Goal: Task Accomplishment & Management: Complete application form

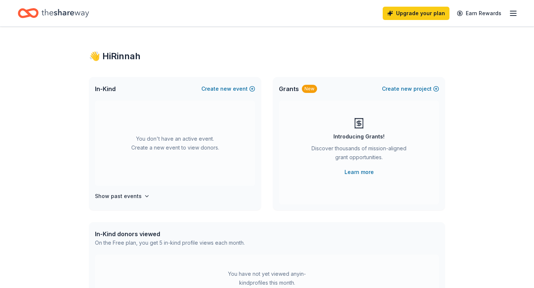
click at [508, 17] on div "Upgrade your plan Earn Rewards" at bounding box center [450, 12] width 135 height 17
click at [512, 14] on icon "button" at bounding box center [513, 13] width 9 height 9
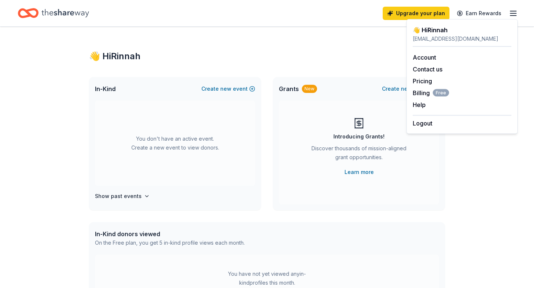
click at [345, 53] on div "👋 Hi Rinnah" at bounding box center [267, 56] width 356 height 12
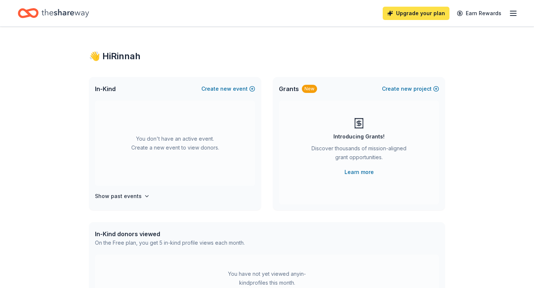
click at [423, 14] on link "Upgrade your plan" at bounding box center [416, 13] width 67 height 13
click at [404, 14] on link "Upgrade your plan" at bounding box center [416, 13] width 67 height 13
click at [112, 197] on h4 "Show past events" at bounding box center [118, 196] width 47 height 9
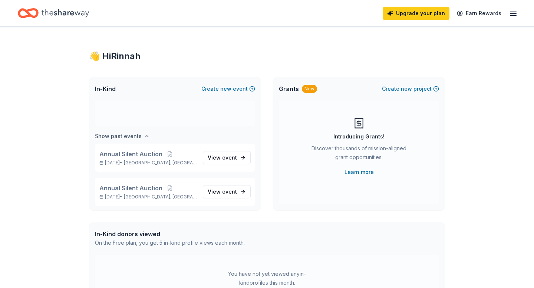
scroll to position [62, 0]
click at [224, 151] on link "View event" at bounding box center [227, 156] width 48 height 13
click at [222, 157] on span "View event" at bounding box center [222, 156] width 29 height 9
click at [50, 15] on icon "Home" at bounding box center [65, 13] width 47 height 15
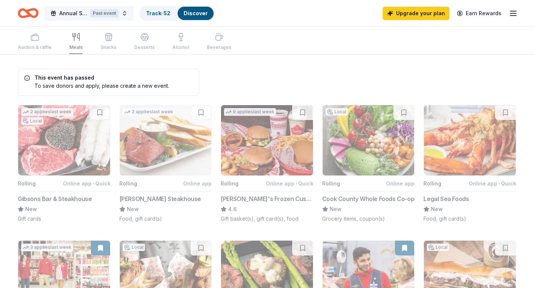
click at [102, 15] on div "Past event" at bounding box center [104, 13] width 29 height 8
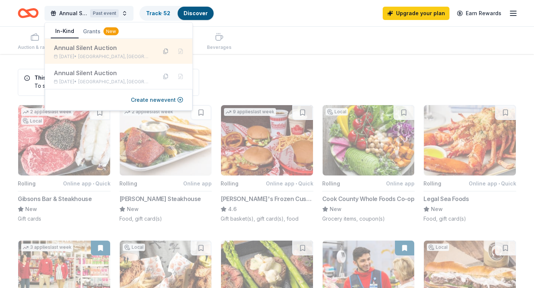
click at [164, 52] on button at bounding box center [166, 52] width 12 height 12
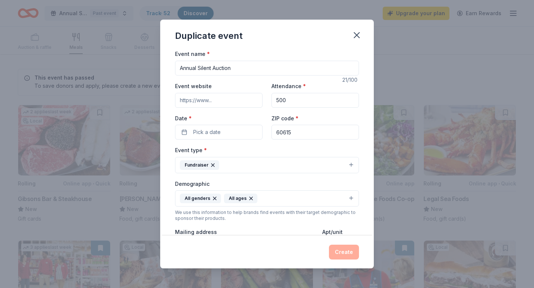
click at [288, 92] on div "Attendance * 500" at bounding box center [314, 95] width 87 height 26
click at [282, 104] on input "500" at bounding box center [314, 100] width 87 height 15
click at [281, 102] on input "500" at bounding box center [314, 100] width 87 height 15
click at [278, 102] on input "500" at bounding box center [314, 100] width 87 height 15
click at [230, 88] on div "Event website" at bounding box center [218, 95] width 87 height 26
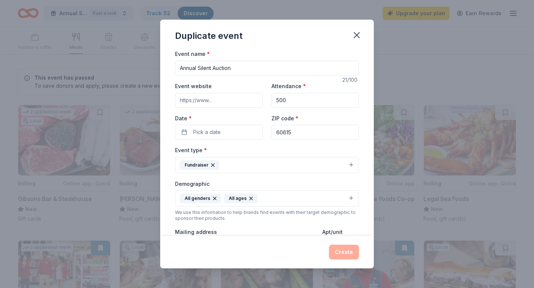
click at [229, 97] on input "Event website" at bounding box center [218, 100] width 87 height 15
type input "poetrycenter.org"
click at [218, 97] on input "poetrycenter.org" at bounding box center [218, 100] width 87 height 15
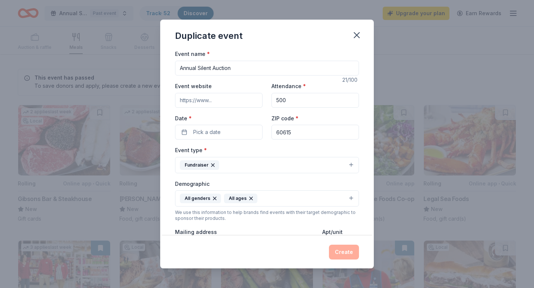
paste input "https://www.accelevents.com/e/cpc2025annualfundraiser#auction"
type input "https://www.accelevents.com/e/cpc2025annualfundraiser#auction"
click at [229, 117] on label "Date *" at bounding box center [218, 118] width 87 height 7
click at [229, 125] on button "Pick a date" at bounding box center [218, 132] width 87 height 15
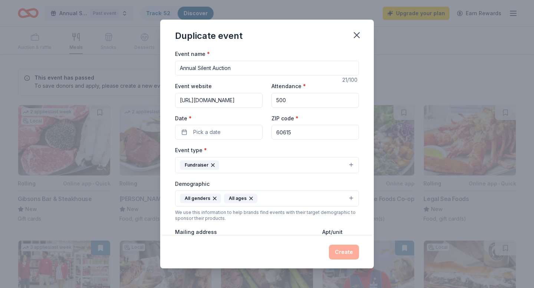
scroll to position [0, 0]
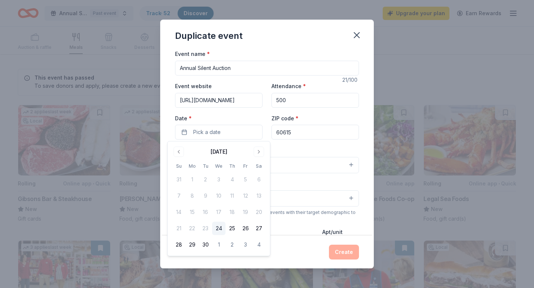
click at [217, 101] on input "https://www.accelevents.com/e/cpc2025annualfundraiser#auction" at bounding box center [218, 100] width 87 height 15
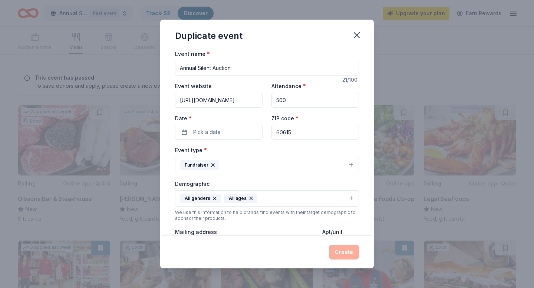
click at [217, 101] on input "https://www.accelevents.com/e/cpc2025annualfundraiser#auction" at bounding box center [218, 100] width 87 height 15
click at [214, 135] on span "Pick a date" at bounding box center [206, 132] width 27 height 9
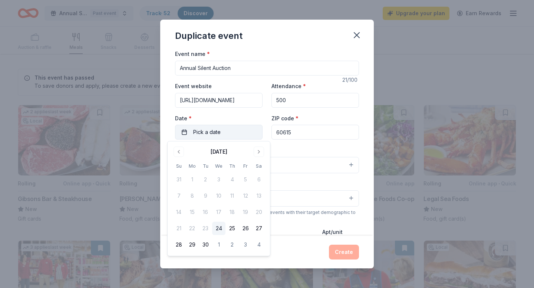
click at [227, 132] on button "Pick a date" at bounding box center [218, 132] width 87 height 15
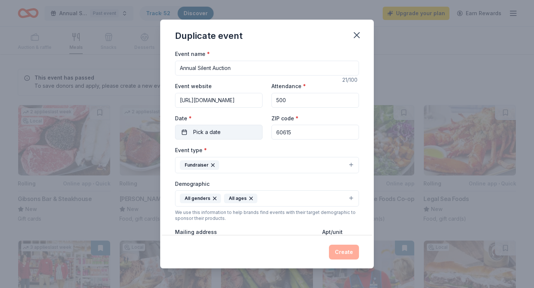
click at [227, 131] on button "Pick a date" at bounding box center [218, 132] width 87 height 15
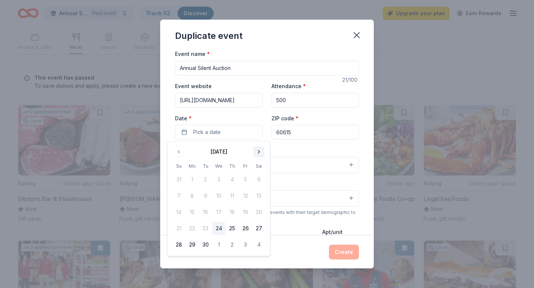
click at [261, 150] on button "Go to next month" at bounding box center [259, 152] width 10 height 10
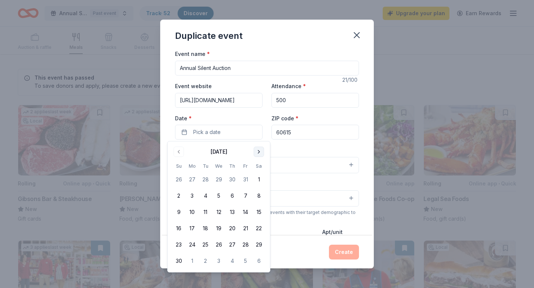
click at [261, 150] on button "Go to next month" at bounding box center [259, 152] width 10 height 10
click at [231, 210] on button "15" at bounding box center [231, 212] width 13 height 13
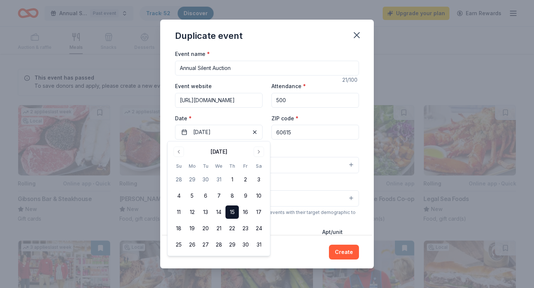
click at [301, 146] on div "Event type * Fundraiser" at bounding box center [267, 160] width 184 height 28
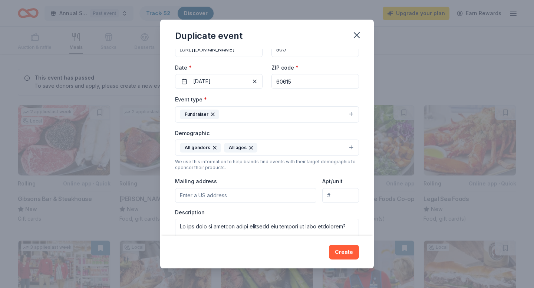
scroll to position [102, 0]
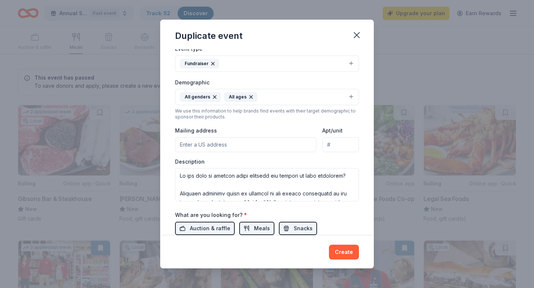
click at [214, 150] on input "Mailing address" at bounding box center [245, 145] width 141 height 15
type input "800 West Buena Avenue, Chicago, IL, 60613"
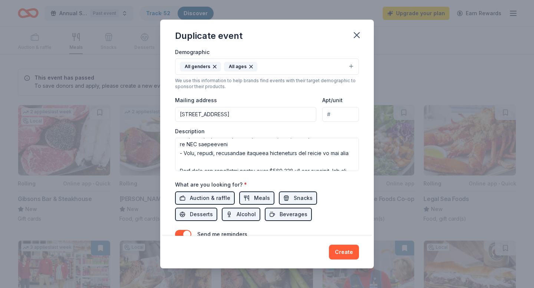
scroll to position [149, 0]
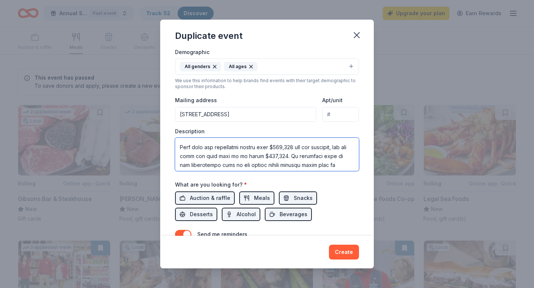
click at [267, 157] on textarea at bounding box center [267, 154] width 184 height 33
click at [265, 156] on textarea at bounding box center [267, 154] width 184 height 33
click at [278, 150] on textarea at bounding box center [267, 154] width 184 height 33
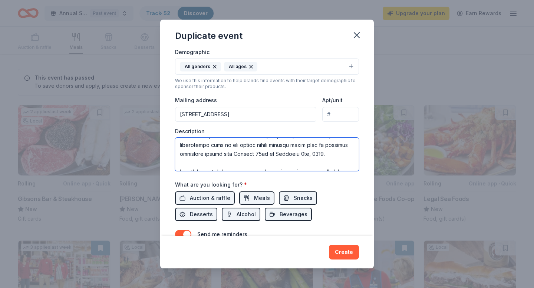
scroll to position [170, 0]
click at [317, 154] on textarea at bounding box center [267, 154] width 184 height 33
click at [303, 163] on textarea at bounding box center [267, 154] width 184 height 33
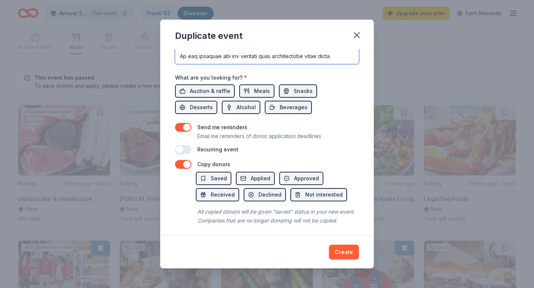
scroll to position [242, 0]
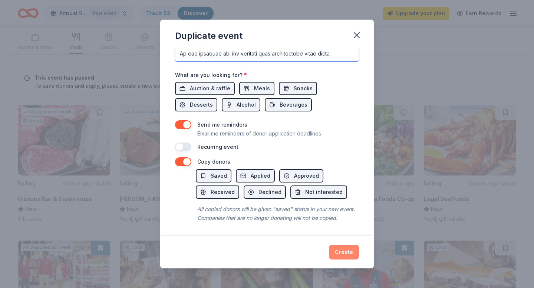
type textarea "Do you want to support local students and artists in your community? Consider d…"
click at [340, 249] on button "Create" at bounding box center [344, 252] width 30 height 15
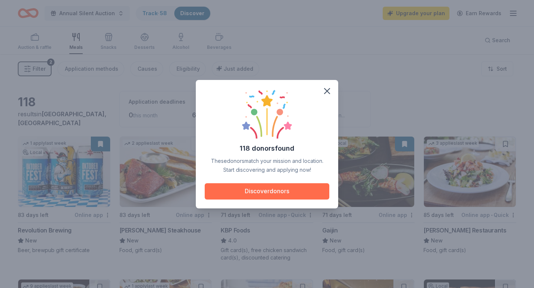
click at [258, 185] on button "Discover donors" at bounding box center [267, 192] width 125 height 16
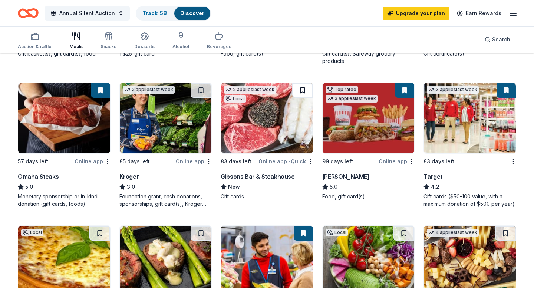
scroll to position [340, 0]
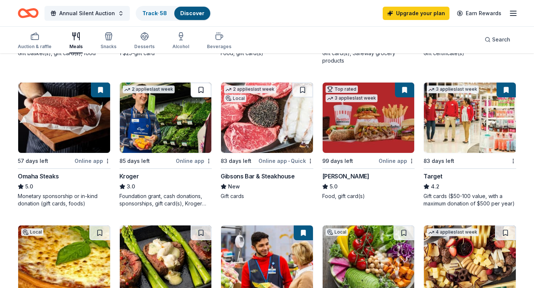
click at [199, 93] on button at bounding box center [201, 90] width 21 height 15
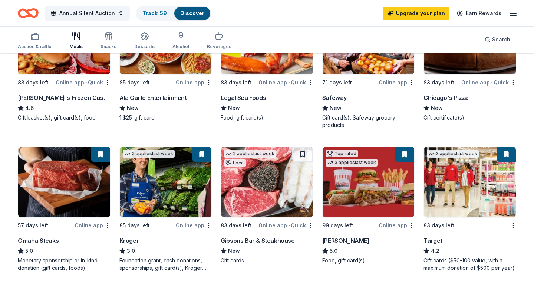
scroll to position [0, 0]
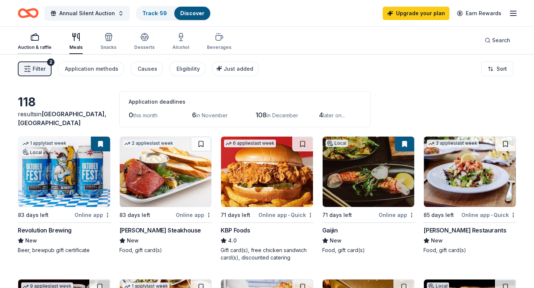
click at [46, 50] on div "Auction & raffle" at bounding box center [35, 47] width 34 height 6
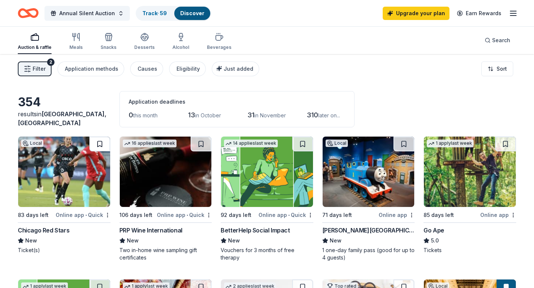
click at [92, 141] on button at bounding box center [99, 144] width 21 height 15
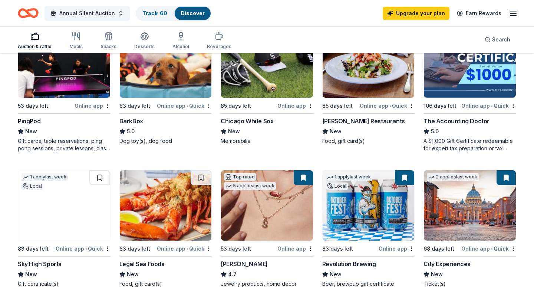
scroll to position [406, 0]
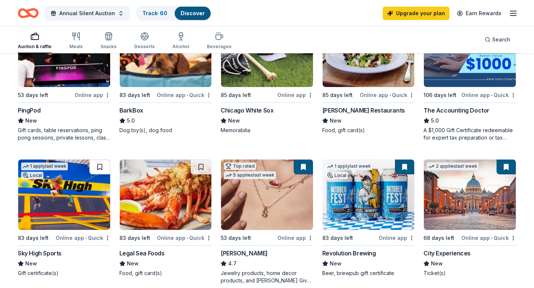
click at [94, 168] on button at bounding box center [99, 167] width 21 height 15
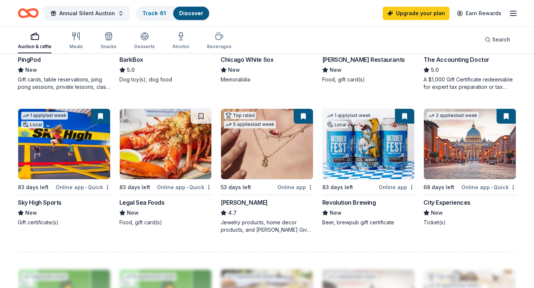
scroll to position [458, 0]
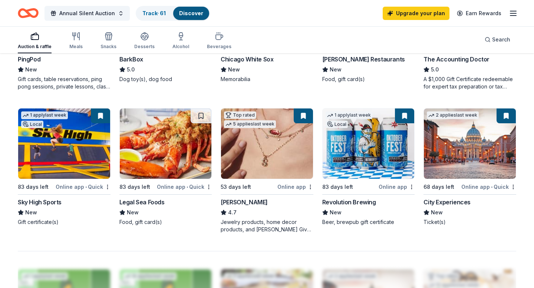
click at [77, 149] on img at bounding box center [64, 144] width 92 height 70
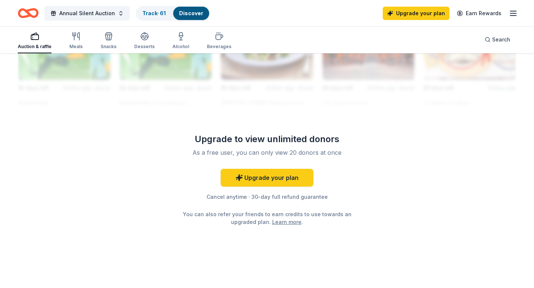
scroll to position [0, 0]
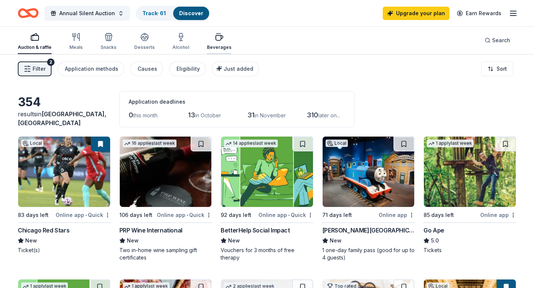
click at [215, 40] on icon "button" at bounding box center [219, 37] width 9 height 9
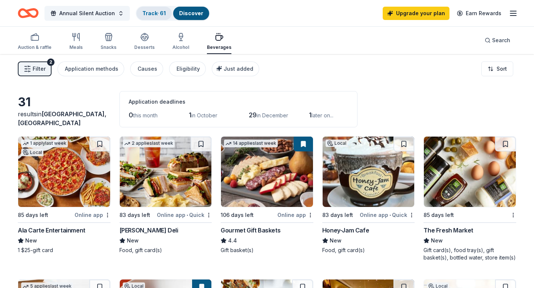
click at [146, 18] on div "Track · 61" at bounding box center [153, 13] width 35 height 13
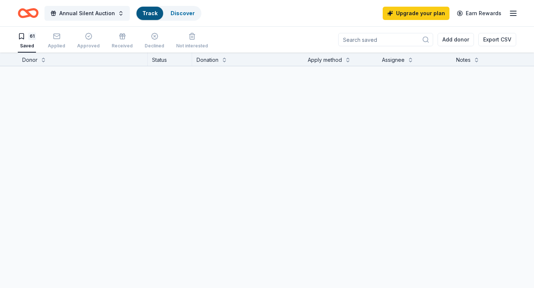
scroll to position [0, 0]
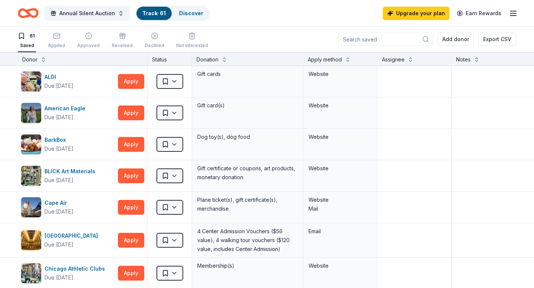
click at [68, 46] on div "61 Saved Applied Approved Received Declined Not interested" at bounding box center [113, 40] width 190 height 23
click at [59, 41] on div "Applied" at bounding box center [56, 40] width 17 height 16
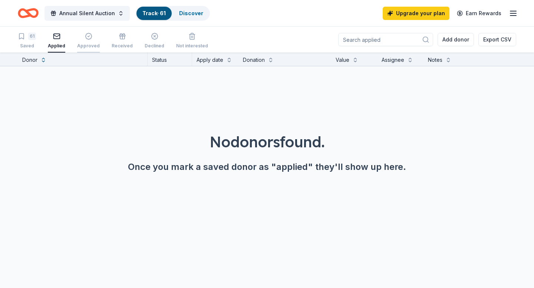
click at [86, 43] on div "Approved" at bounding box center [88, 46] width 23 height 6
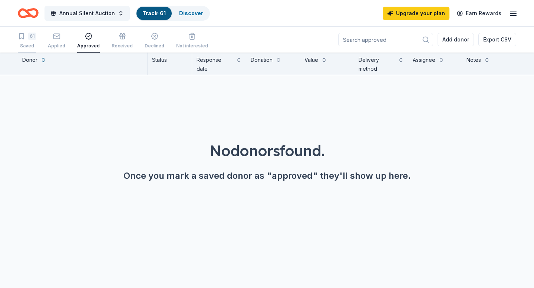
click at [31, 41] on div "61 Saved" at bounding box center [27, 41] width 18 height 16
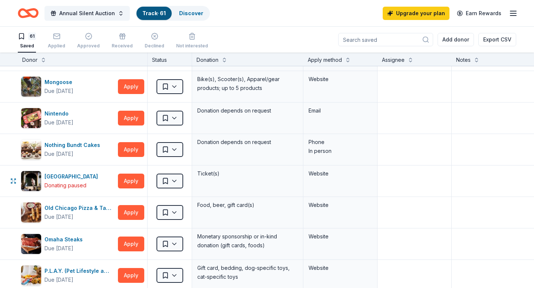
scroll to position [1240, 0]
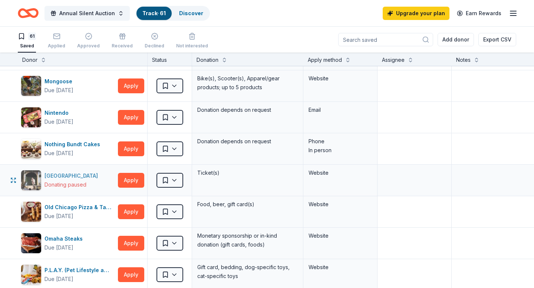
click at [57, 175] on div "Oak Park Festival Theatre" at bounding box center [72, 176] width 56 height 9
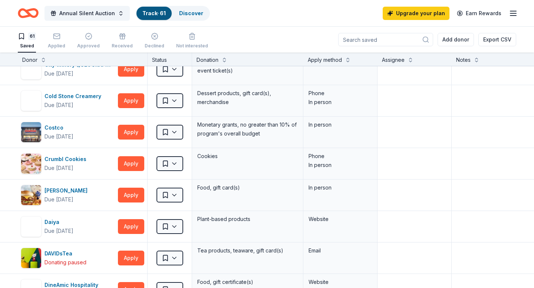
scroll to position [0, 0]
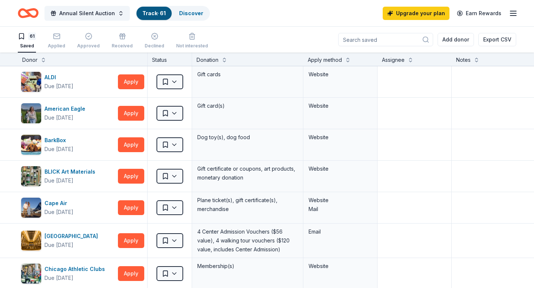
click at [39, 60] on div "Donor" at bounding box center [82, 60] width 120 height 9
click at [42, 60] on button at bounding box center [43, 59] width 6 height 7
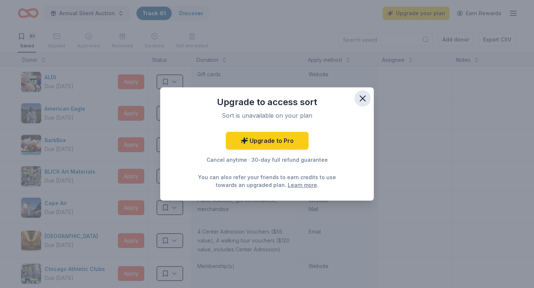
click at [366, 95] on icon "button" at bounding box center [362, 98] width 10 height 10
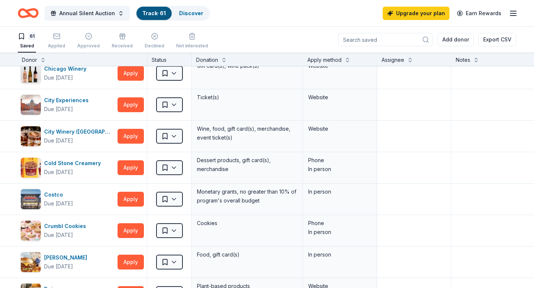
scroll to position [56, 0]
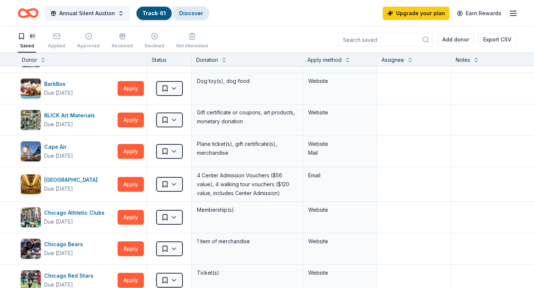
click at [186, 9] on div "Discover" at bounding box center [191, 13] width 36 height 13
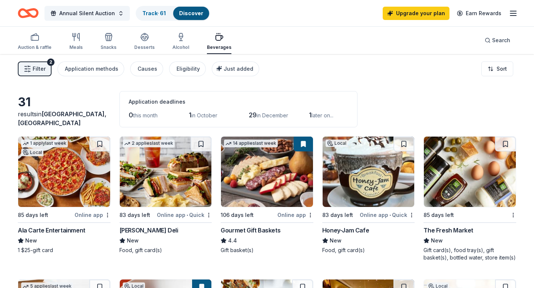
click at [120, 40] on div "Auction & raffle Meals Snacks Desserts Alcohol Beverages" at bounding box center [125, 42] width 214 height 24
click at [104, 40] on icon "button" at bounding box center [108, 37] width 9 height 9
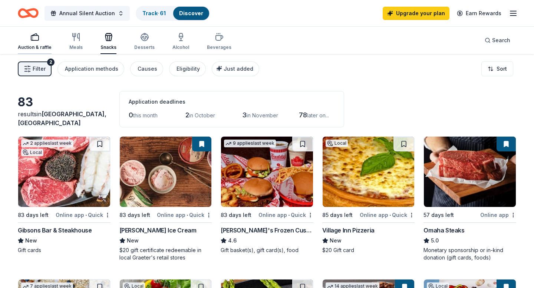
click at [38, 46] on div "Auction & raffle" at bounding box center [35, 47] width 34 height 6
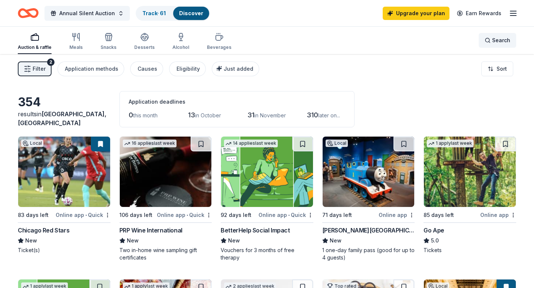
click at [501, 41] on span "Search" at bounding box center [501, 40] width 18 height 9
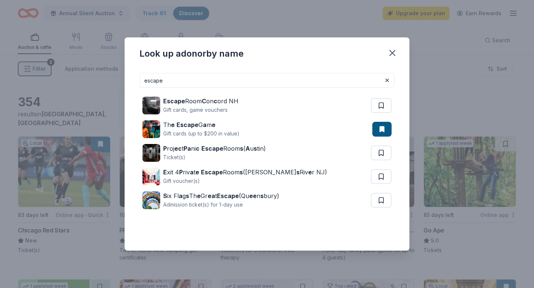
click at [190, 81] on input "escape" at bounding box center [266, 80] width 255 height 15
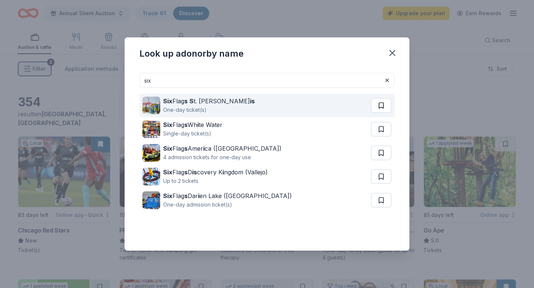
click at [377, 104] on button at bounding box center [381, 105] width 21 height 15
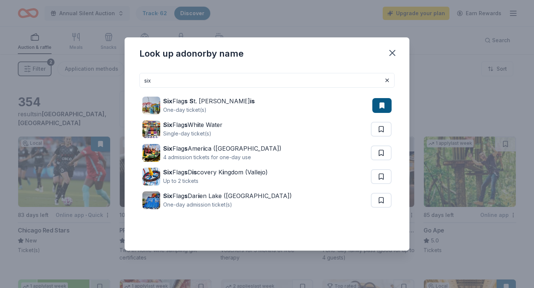
click at [190, 85] on input "six" at bounding box center [266, 80] width 255 height 15
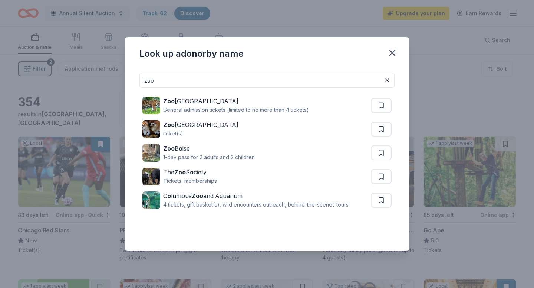
click at [182, 81] on input "zoo" at bounding box center [266, 80] width 255 height 15
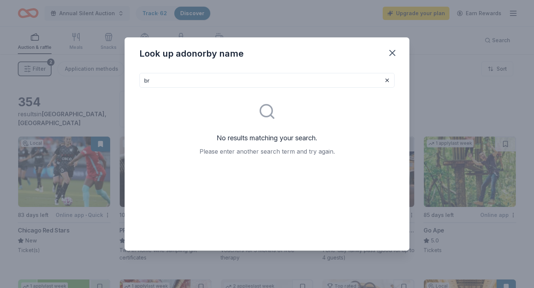
type input "b"
type input "a"
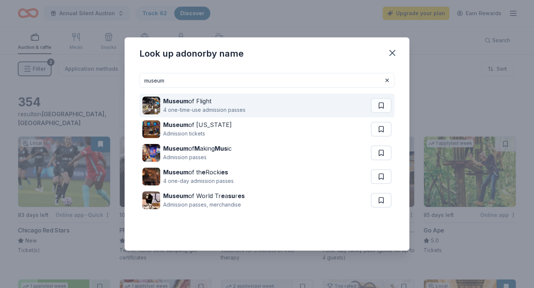
click at [184, 102] on strong "Museum" at bounding box center [175, 101] width 25 height 7
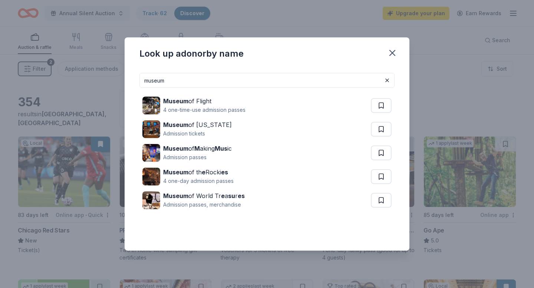
click at [272, 79] on input "museum" at bounding box center [266, 80] width 255 height 15
type input "m"
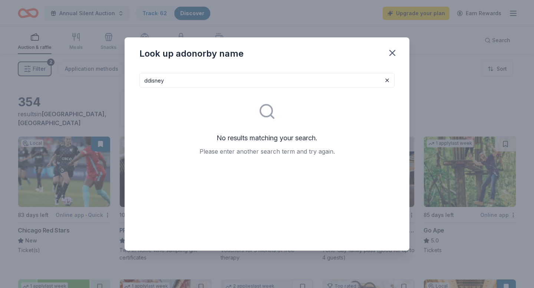
click at [152, 78] on input "ddisney" at bounding box center [266, 80] width 255 height 15
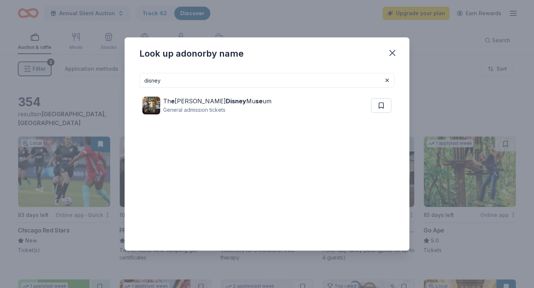
click at [173, 79] on input "disney" at bounding box center [266, 80] width 255 height 15
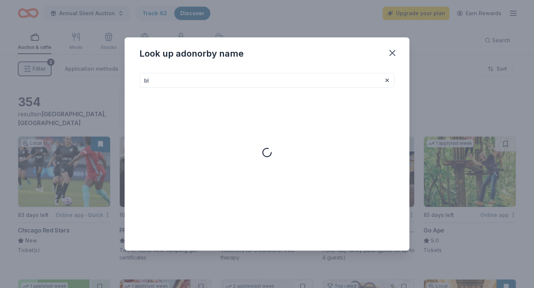
type input "b"
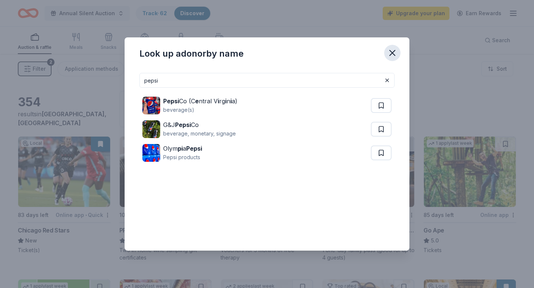
type input "pepsi"
click at [393, 52] on icon "button" at bounding box center [392, 52] width 5 height 5
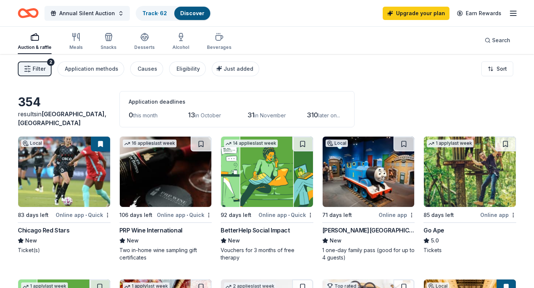
click at [42, 68] on span "Filter" at bounding box center [39, 69] width 13 height 9
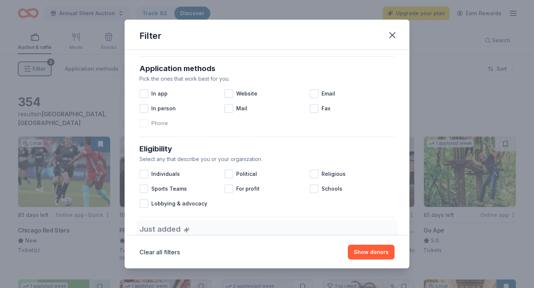
scroll to position [124, 0]
click at [239, 94] on span "Website" at bounding box center [246, 93] width 21 height 9
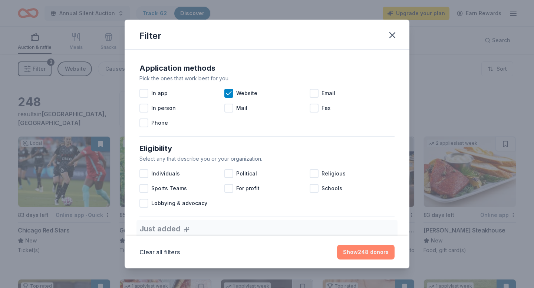
click at [354, 251] on button "Show 248 donors" at bounding box center [365, 252] width 57 height 15
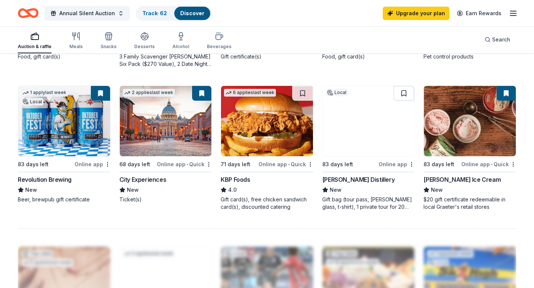
scroll to position [482, 0]
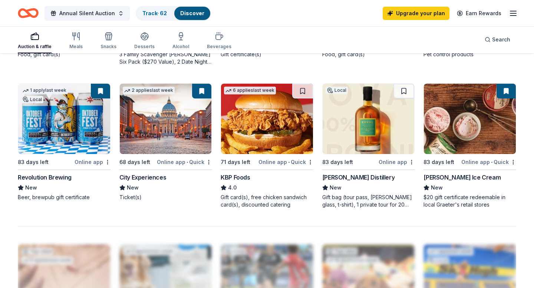
click at [354, 137] on img at bounding box center [369, 119] width 92 height 70
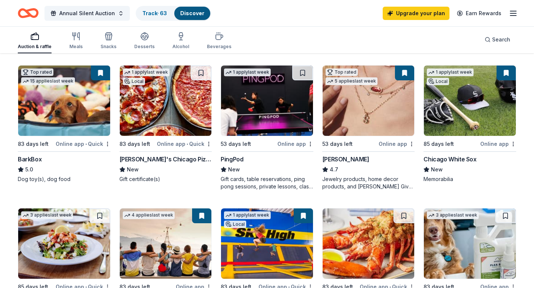
scroll to position [0, 0]
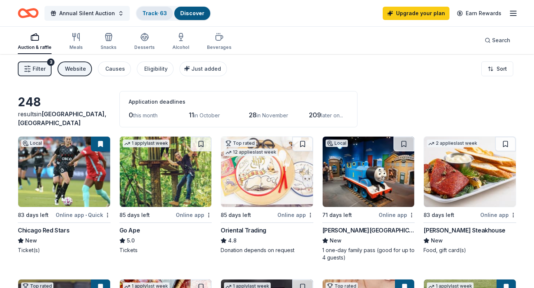
click at [155, 16] on link "Track · 63" at bounding box center [154, 13] width 24 height 6
click at [149, 4] on div "Annual Silent Auction Track · 63 Discover" at bounding box center [114, 12] width 193 height 17
click at [149, 15] on link "Track · 63" at bounding box center [154, 13] width 24 height 6
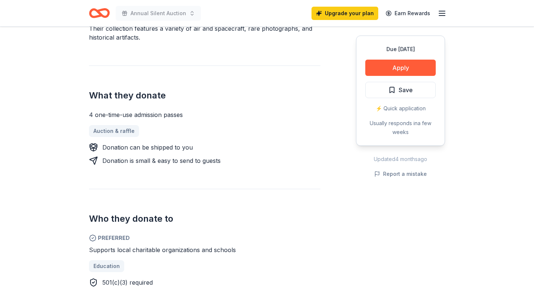
scroll to position [186, 0]
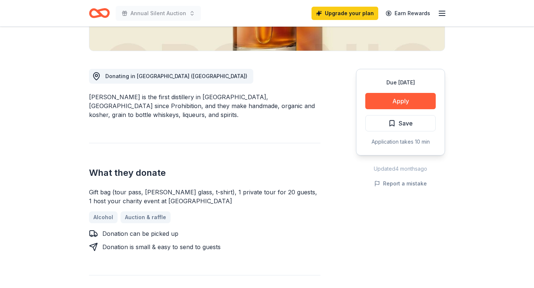
scroll to position [174, 0]
click at [381, 132] on button "Save" at bounding box center [400, 124] width 70 height 16
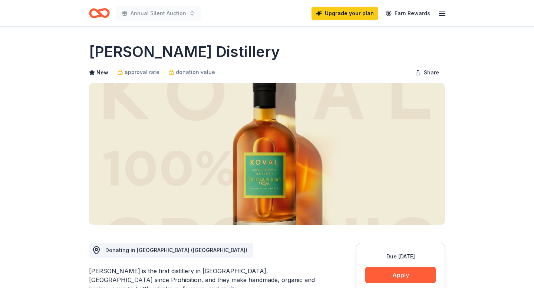
scroll to position [1, 0]
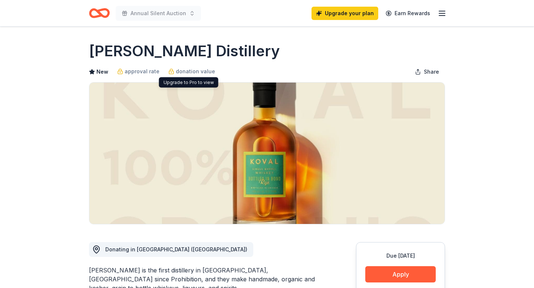
click at [165, 58] on h1 "[PERSON_NAME] Distillery" at bounding box center [184, 51] width 191 height 21
click at [166, 51] on h1 "[PERSON_NAME] Distillery" at bounding box center [184, 51] width 191 height 21
drag, startPoint x: 224, startPoint y: 56, endPoint x: 80, endPoint y: 56, distance: 143.5
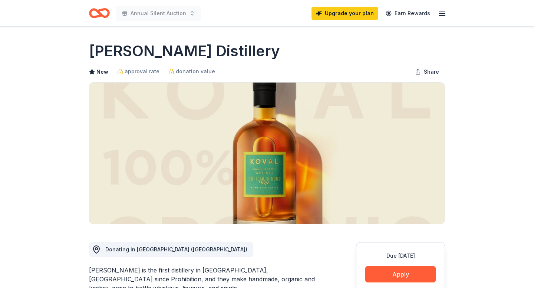
drag, startPoint x: 81, startPoint y: 56, endPoint x: 250, endPoint y: 56, distance: 168.3
